Goal: Register for event/course

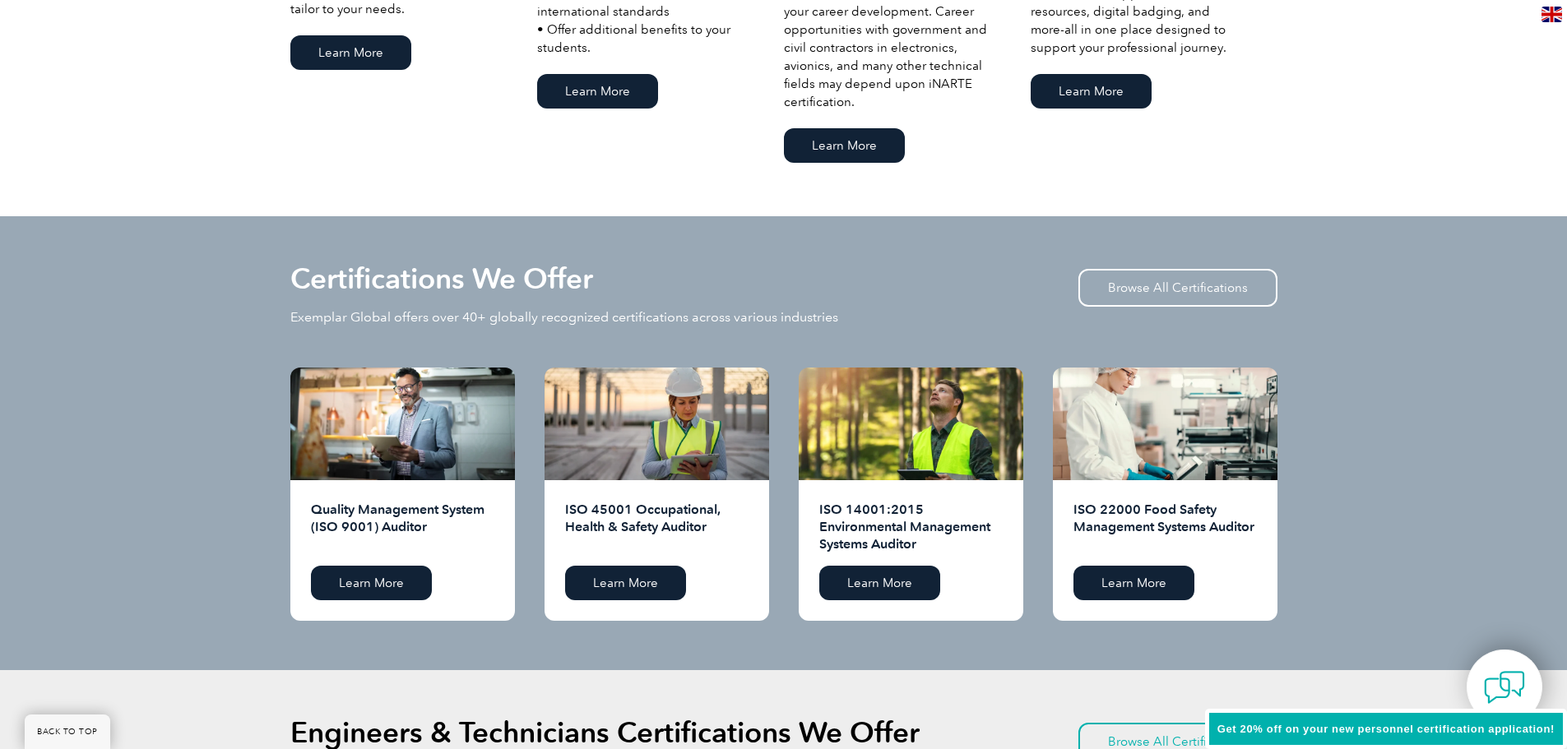
scroll to position [1563, 0]
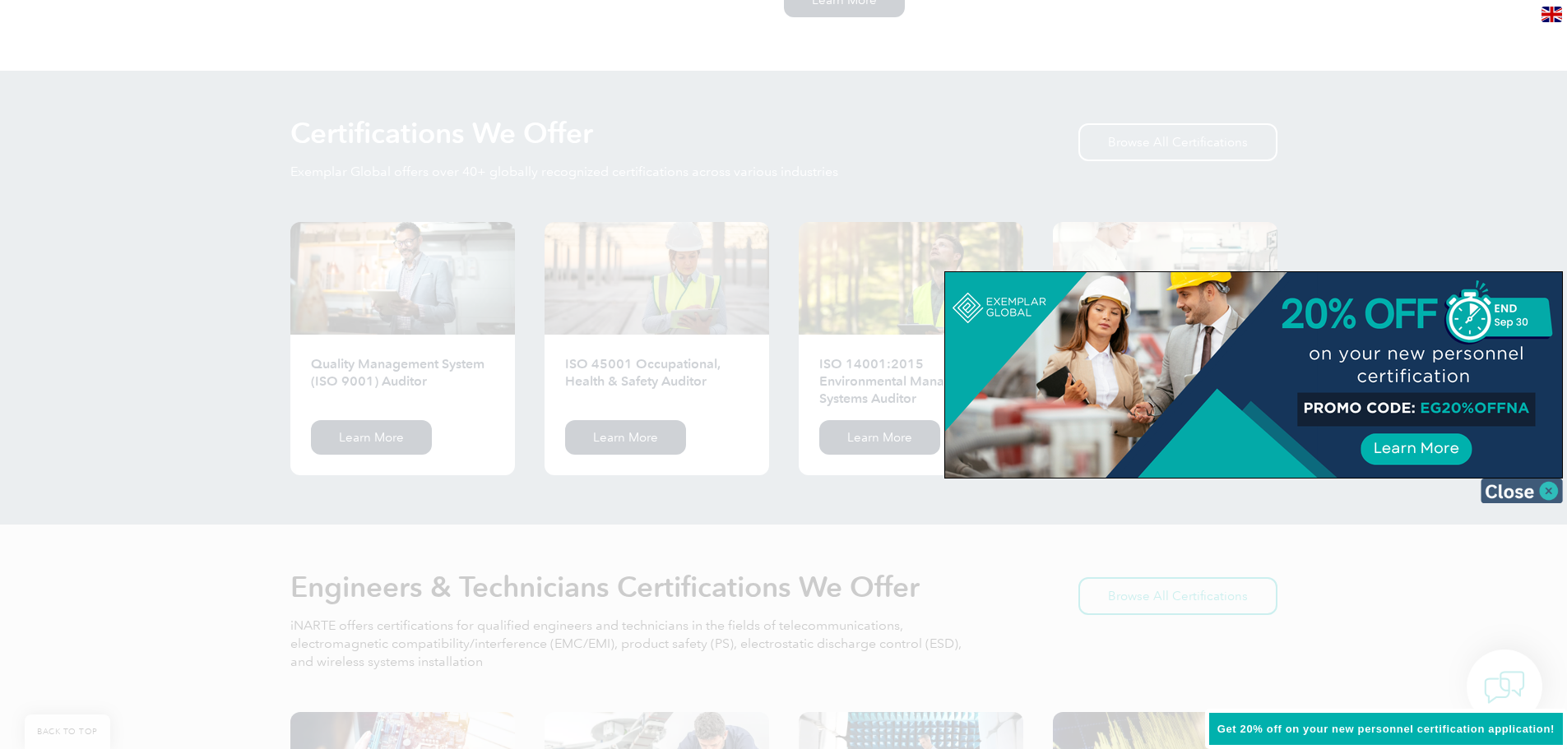
click at [1546, 492] on img at bounding box center [1522, 491] width 82 height 25
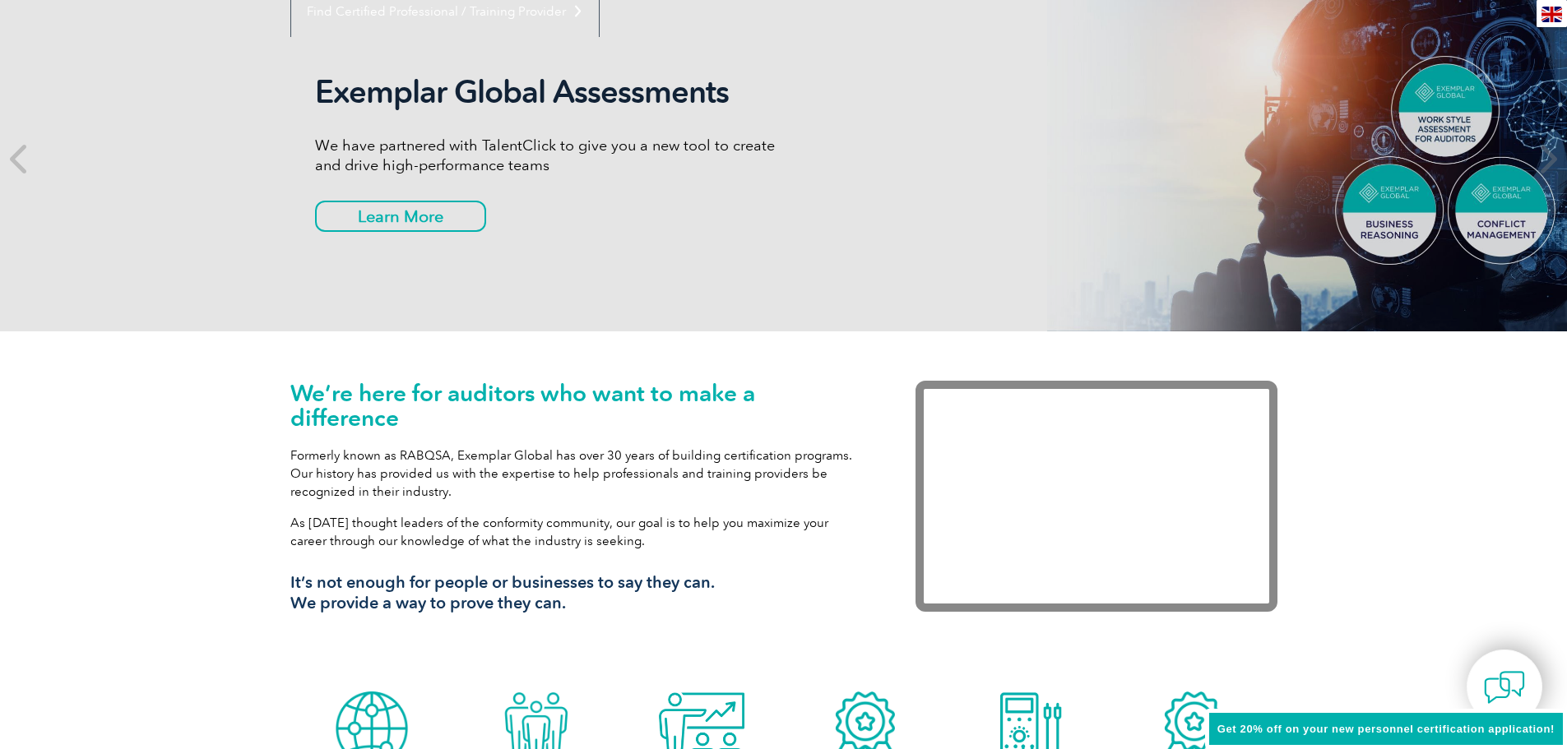
scroll to position [82, 0]
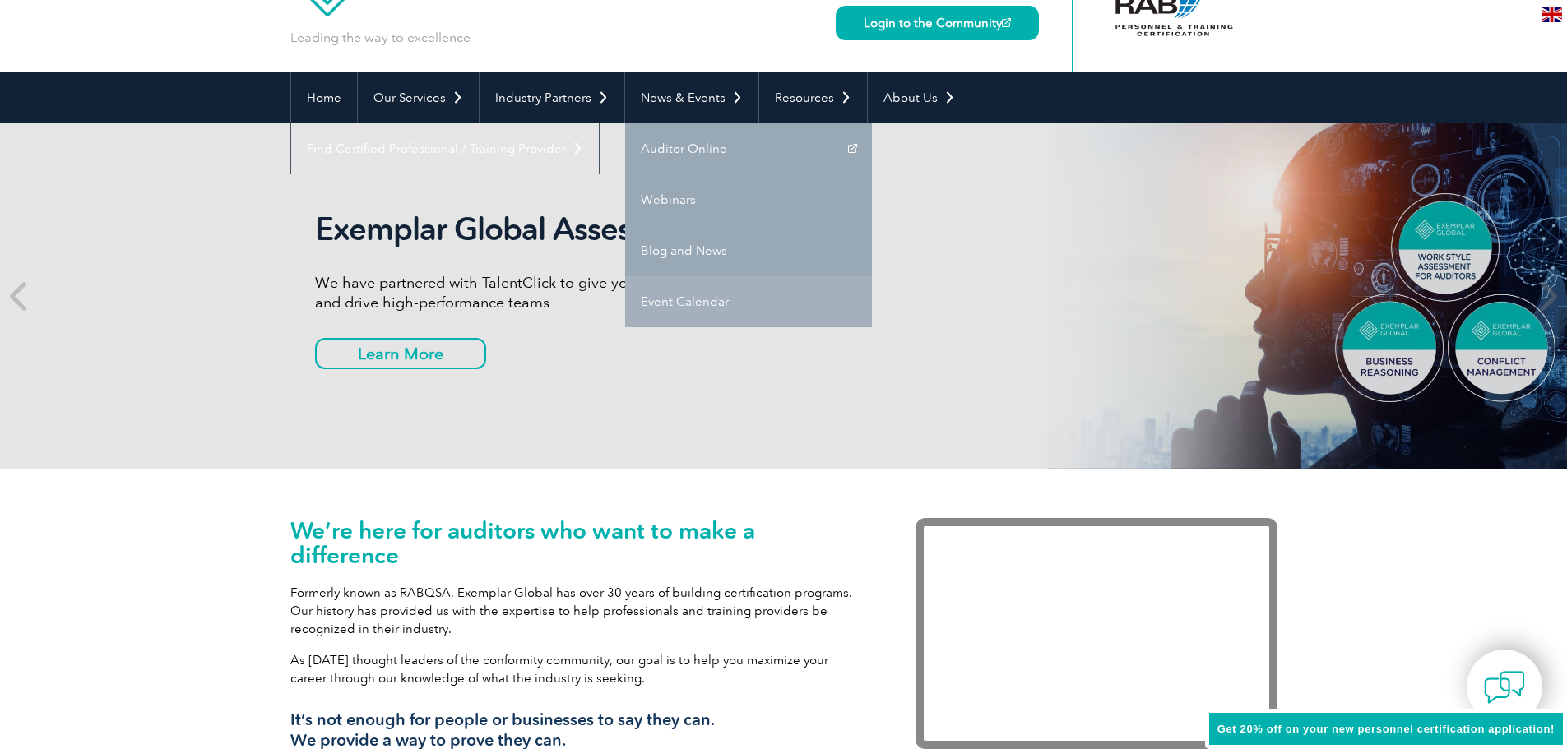
click at [687, 293] on link "Event Calendar" at bounding box center [748, 301] width 247 height 51
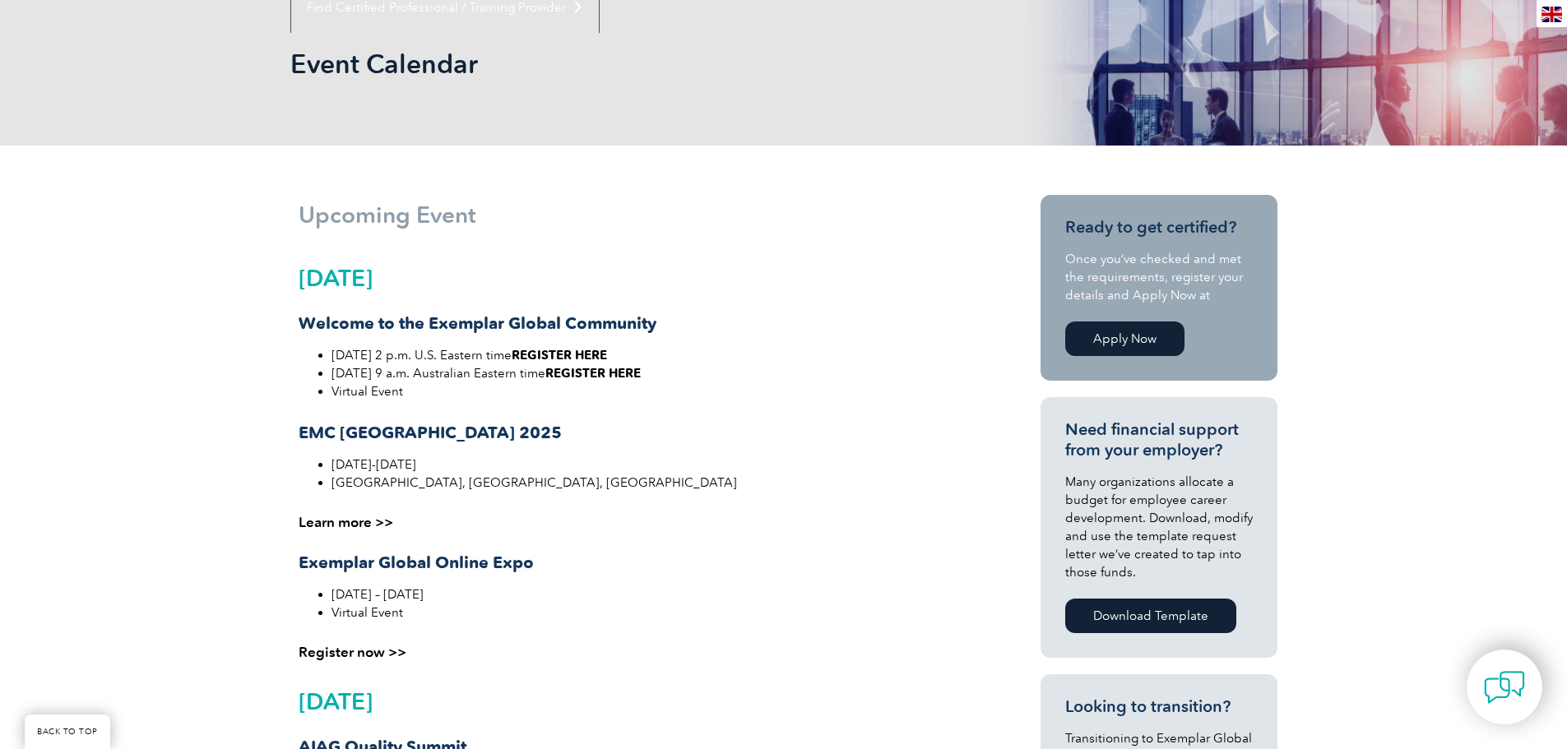
scroll to position [247, 0]
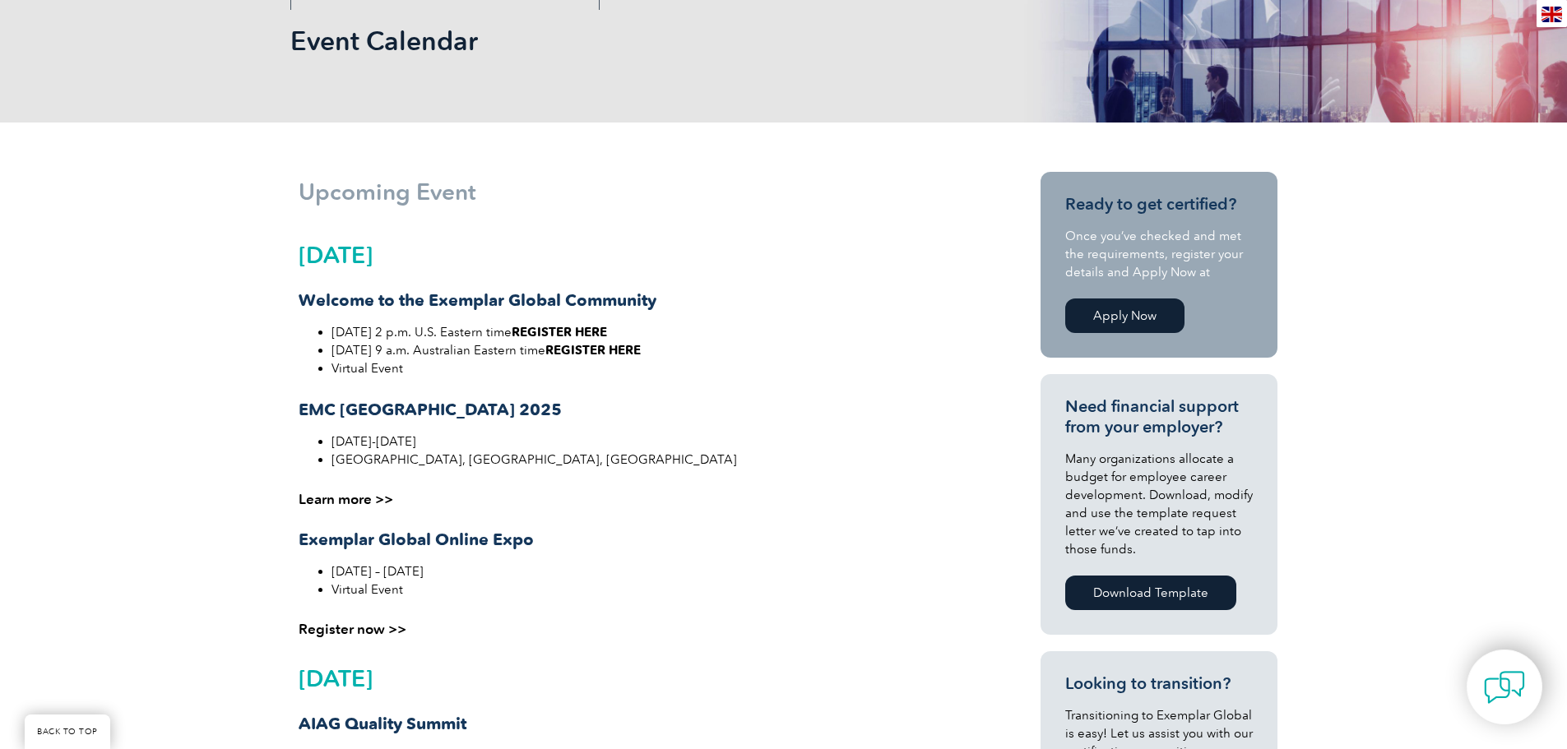
click at [354, 628] on link "Register now >>" at bounding box center [353, 629] width 108 height 16
